Goal: Entertainment & Leisure: Consume media (video, audio)

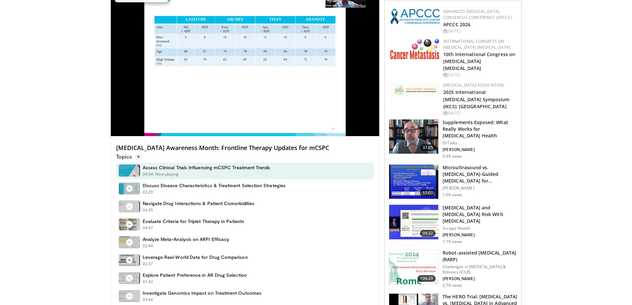
click at [219, 169] on h4 "Assess Clinical Trials Influencing mCSPC Treatment Trends" at bounding box center [207, 167] width 128 height 6
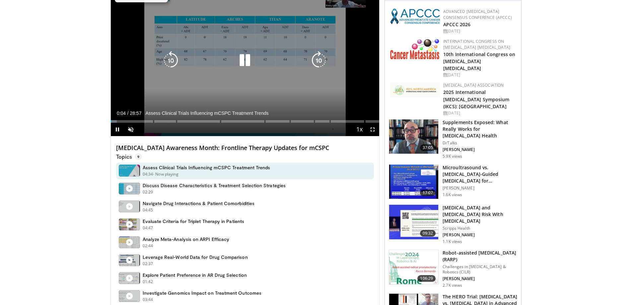
click at [261, 90] on div "10 seconds Tap to unmute" at bounding box center [245, 60] width 269 height 151
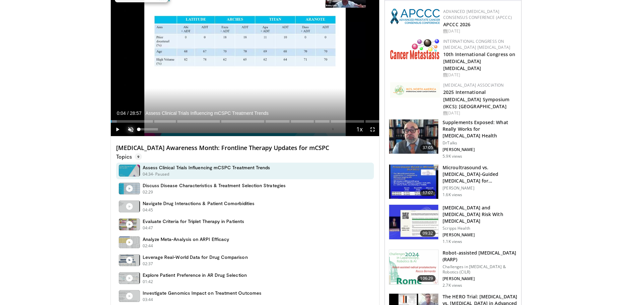
click at [130, 129] on span "Video Player" at bounding box center [130, 129] width 13 height 13
click at [115, 130] on span "Video Player" at bounding box center [117, 129] width 13 height 13
drag, startPoint x: 114, startPoint y: 120, endPoint x: 120, endPoint y: 120, distance: 5.6
click at [120, 120] on div "Loaded : 2.85% 00:53" at bounding box center [245, 121] width 269 height 3
click at [116, 119] on div "Loaded : 8.56% 00:36 00:36" at bounding box center [245, 119] width 269 height 6
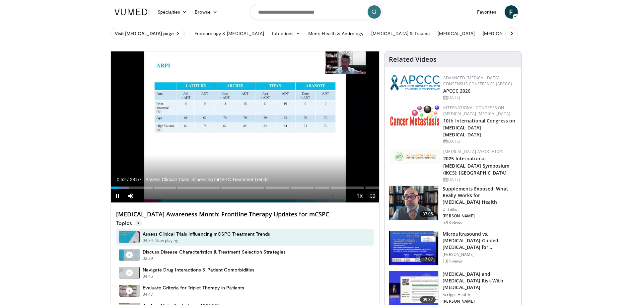
click at [373, 196] on span "Video Player" at bounding box center [372, 195] width 13 height 13
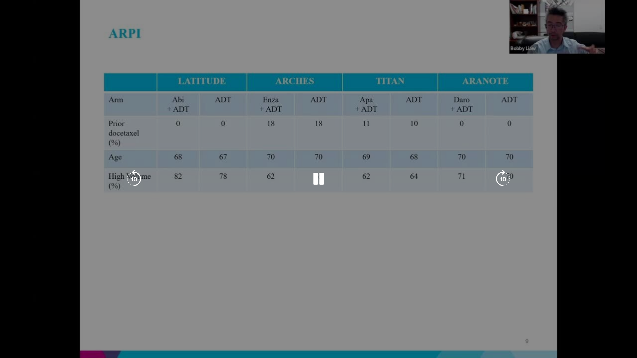
drag, startPoint x: 406, startPoint y: 57, endPoint x: 605, endPoint y: 160, distance: 223.7
click at [605, 160] on div "10 seconds Tap to unmute" at bounding box center [318, 179] width 637 height 358
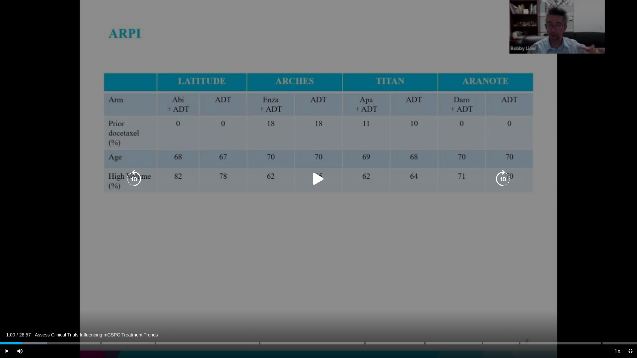
click at [605, 160] on div "10 seconds Tap to unmute" at bounding box center [318, 179] width 637 height 358
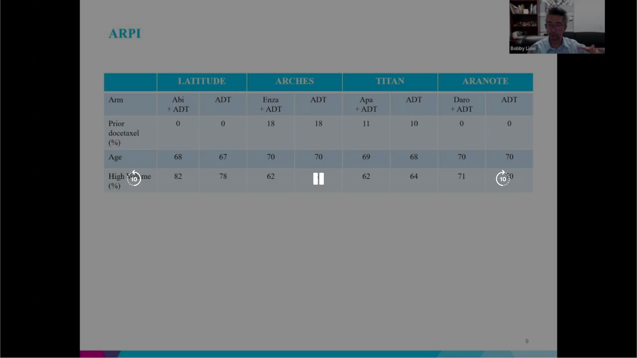
click at [317, 285] on div "10 seconds Tap to unmute" at bounding box center [318, 179] width 637 height 358
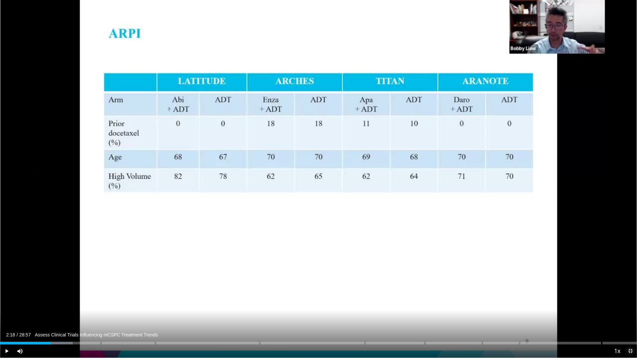
click at [630, 304] on span "Video Player" at bounding box center [629, 350] width 13 height 13
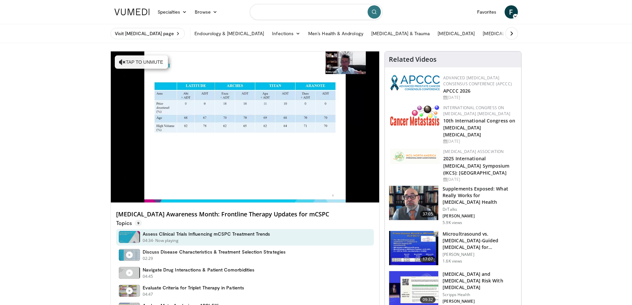
click at [306, 14] on input "Search topics, interventions" at bounding box center [316, 12] width 133 height 16
type input "**********"
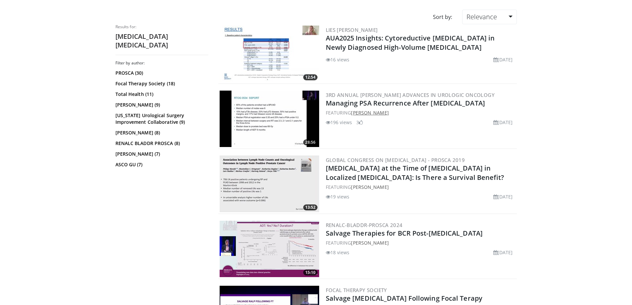
scroll to position [66, 0]
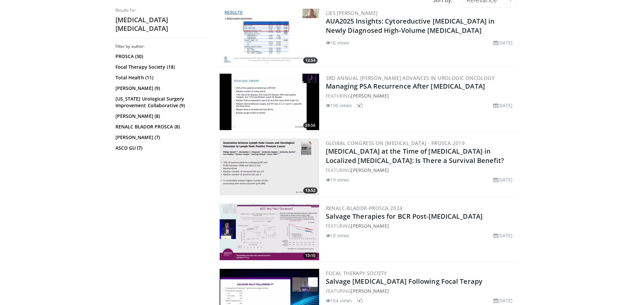
click at [292, 167] on img at bounding box center [268, 167] width 99 height 56
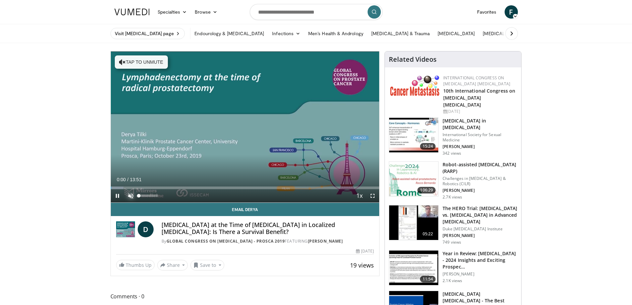
click at [133, 198] on span "Video Player" at bounding box center [130, 195] width 13 height 13
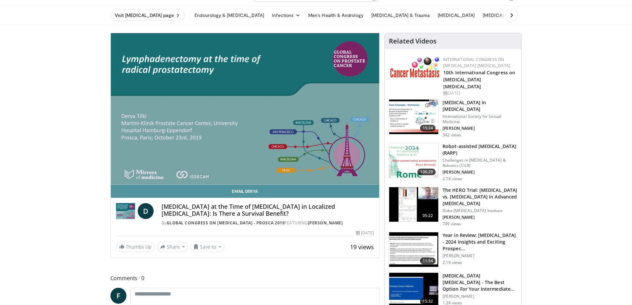
scroll to position [33, 0]
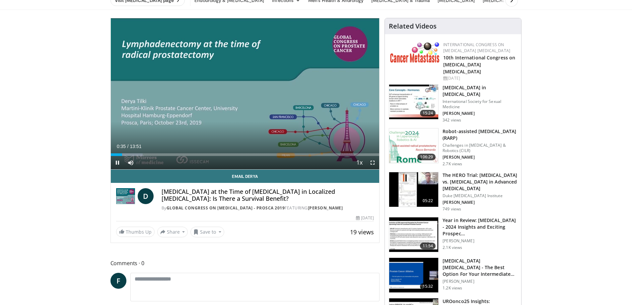
click at [222, 145] on div "Current Time 0:35 / Duration 13:51" at bounding box center [245, 146] width 269 height 6
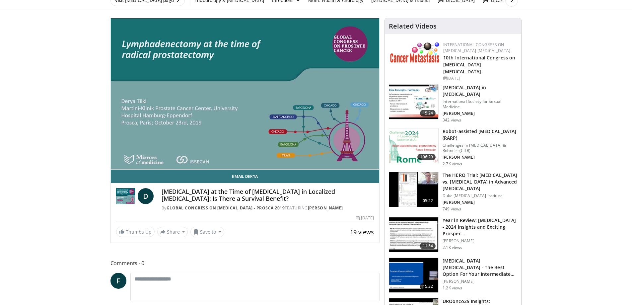
click at [115, 160] on div "10 seconds Tap to unmute" at bounding box center [245, 93] width 269 height 151
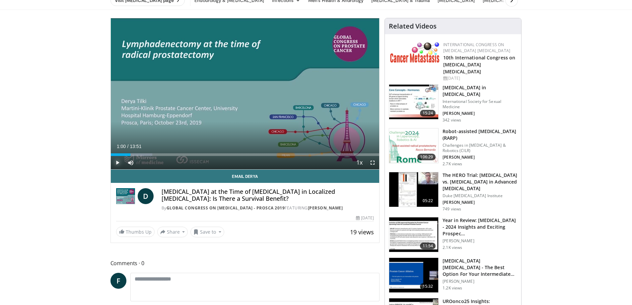
click at [115, 160] on span "Video Player" at bounding box center [117, 162] width 13 height 13
click at [159, 153] on div "Progress Bar" at bounding box center [159, 154] width 1 height 3
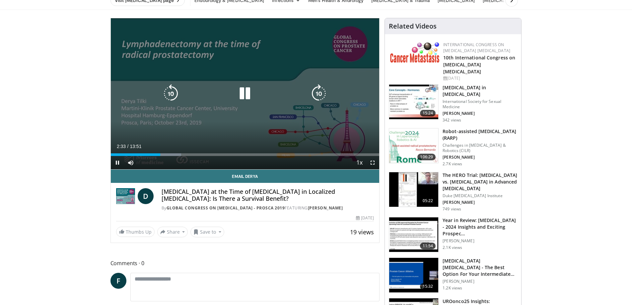
click at [331, 134] on div "10 seconds Tap to unmute" at bounding box center [245, 93] width 269 height 151
click at [181, 134] on div "10 seconds Tap to unmute" at bounding box center [245, 93] width 269 height 151
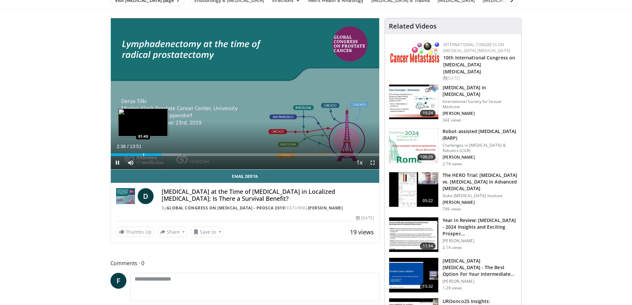
click at [170, 154] on div "Loaded : 26.24% 02:36 01:40" at bounding box center [245, 154] width 269 height 3
click at [157, 155] on div "03:06" at bounding box center [134, 154] width 46 height 3
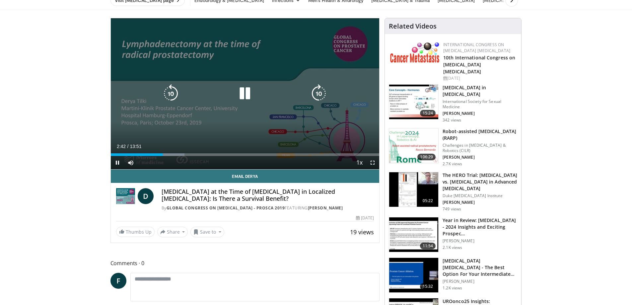
click at [252, 116] on div "10 seconds Tap to unmute" at bounding box center [245, 93] width 269 height 151
